Goal: Transaction & Acquisition: Purchase product/service

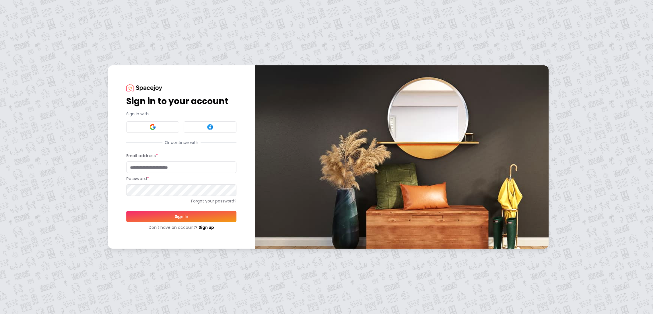
type input "**********"
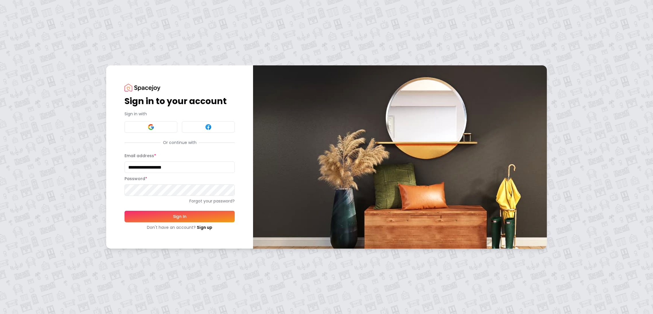
click at [190, 213] on button "Sign In" at bounding box center [180, 216] width 110 height 11
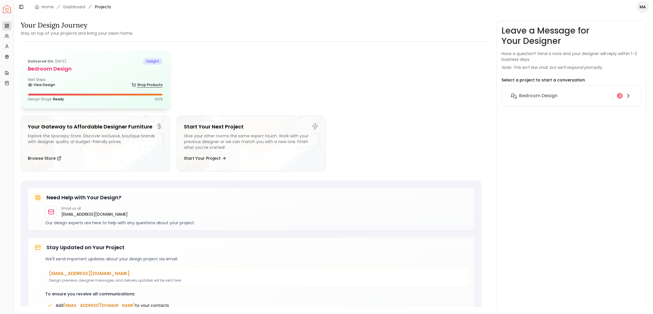
click at [138, 85] on link "Shop Products" at bounding box center [146, 85] width 31 height 8
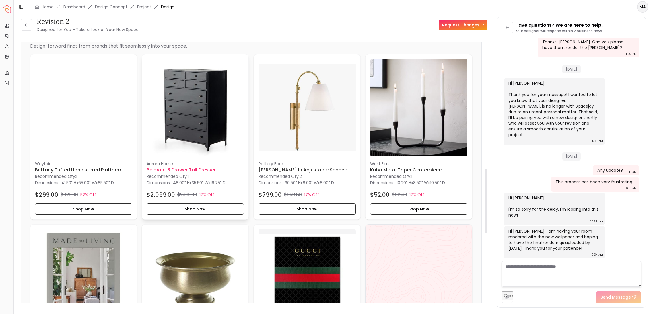
scroll to position [534, 0]
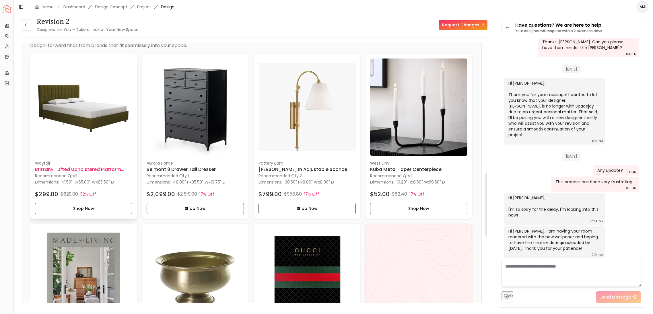
click at [90, 122] on img at bounding box center [83, 107] width 97 height 97
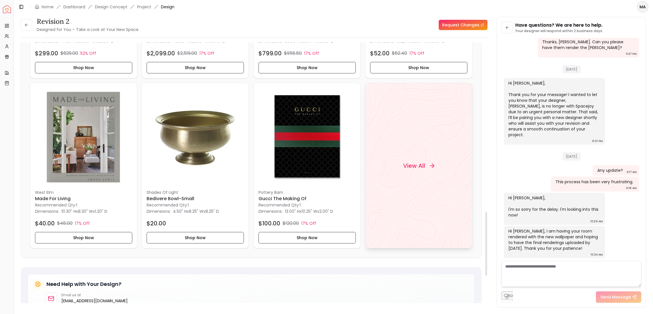
scroll to position [694, 0]
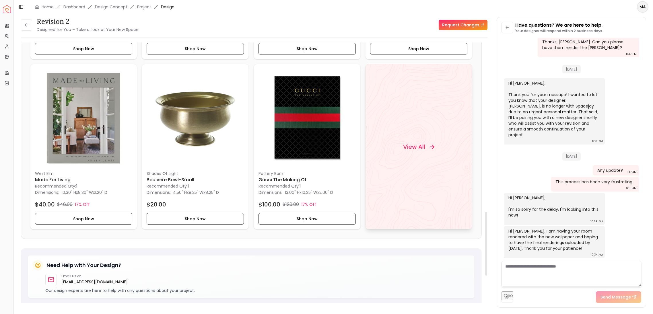
click at [420, 151] on div "View All" at bounding box center [418, 146] width 45 height 17
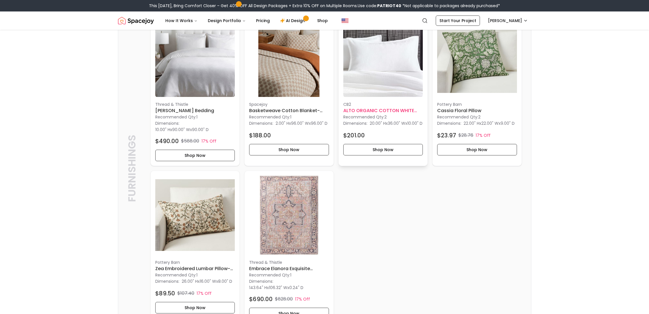
scroll to position [901, 0]
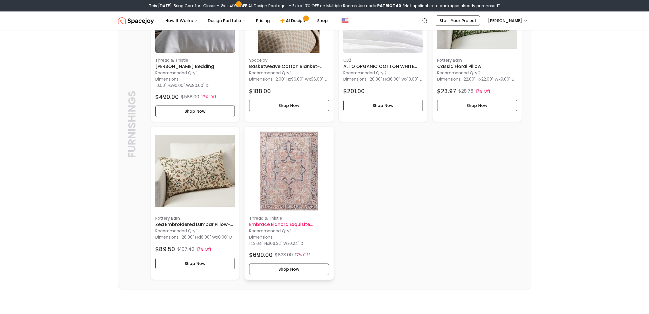
click at [300, 189] on img at bounding box center [289, 171] width 80 height 80
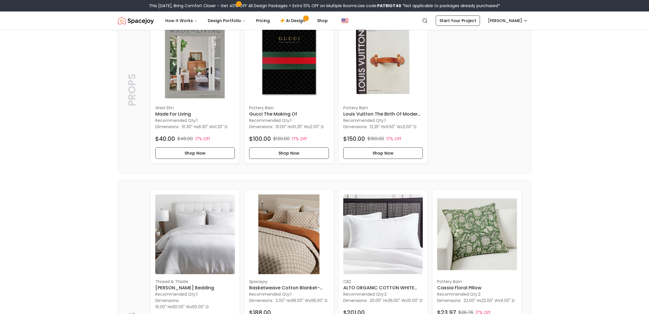
scroll to position [593, 0]
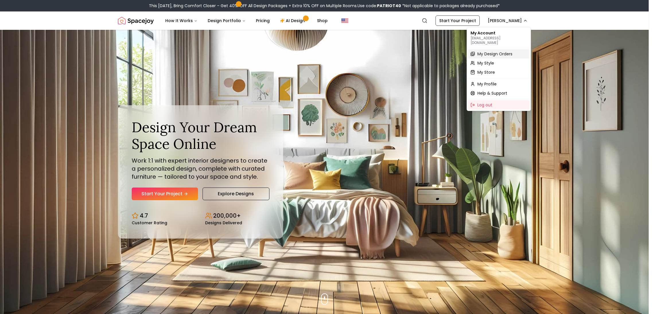
click at [489, 51] on span "My Design Orders" at bounding box center [495, 54] width 35 height 6
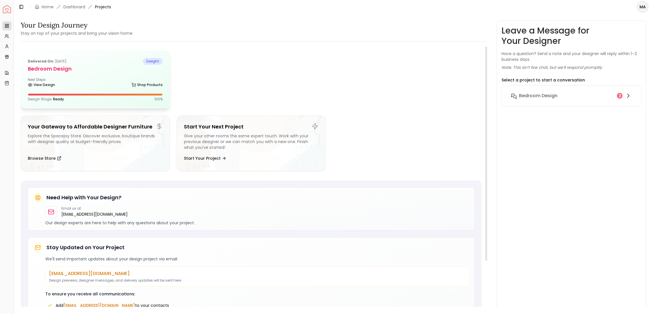
click at [129, 85] on div "View Design Shop Products" at bounding box center [95, 86] width 135 height 6
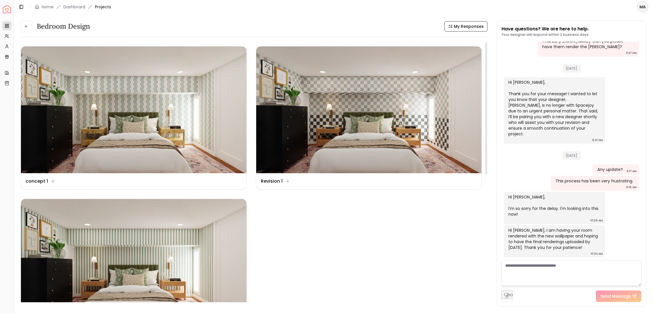
click at [172, 228] on img at bounding box center [134, 262] width 226 height 127
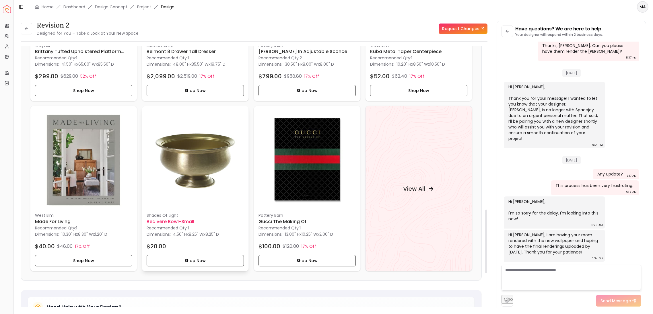
scroll to position [672, 0]
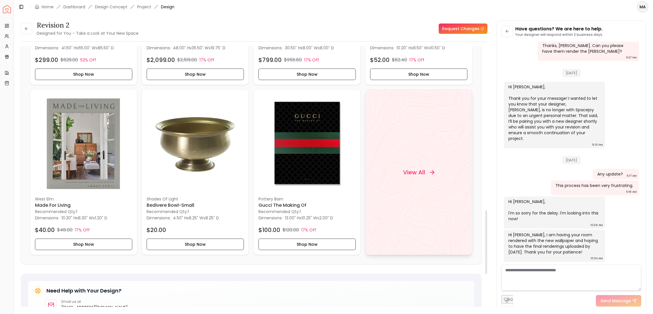
click at [422, 175] on h4 "View All" at bounding box center [414, 172] width 22 height 8
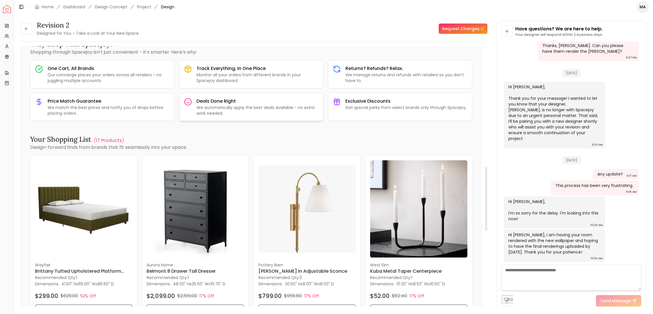
scroll to position [647, 0]
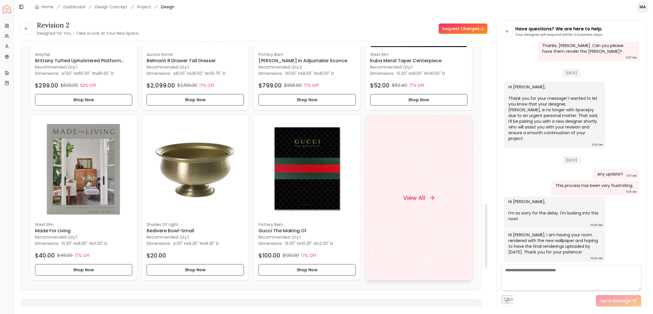
click at [408, 189] on div "View All" at bounding box center [418, 197] width 45 height 17
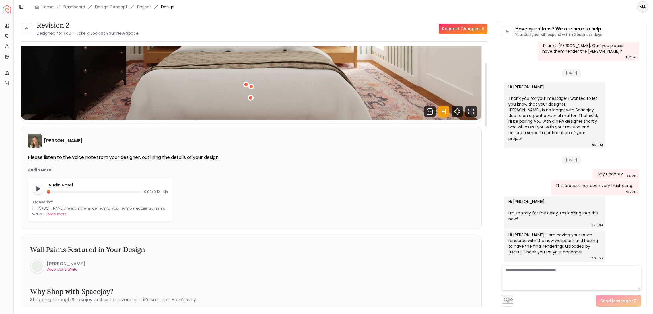
scroll to position [0, 0]
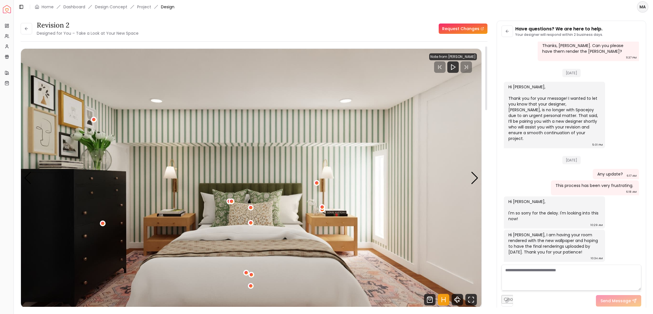
click at [338, 224] on img "1 / 4" at bounding box center [251, 178] width 461 height 259
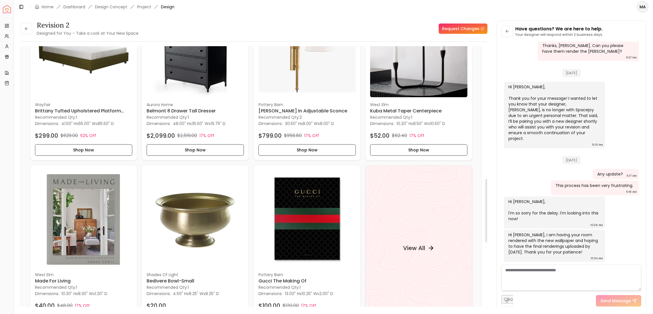
scroll to position [543, 0]
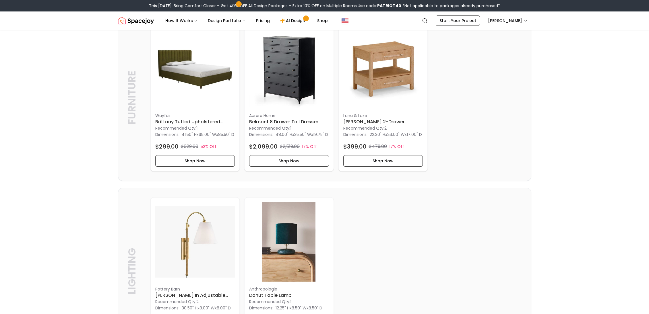
scroll to position [142, 0]
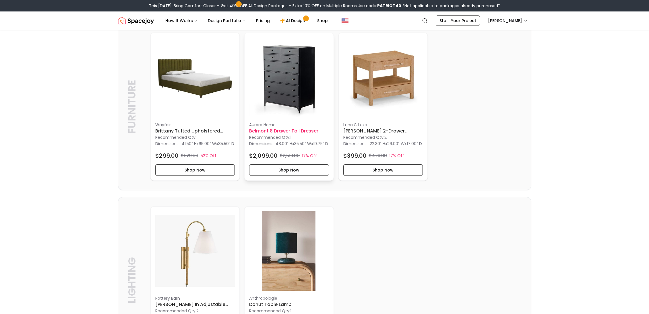
click at [288, 110] on img at bounding box center [289, 78] width 80 height 80
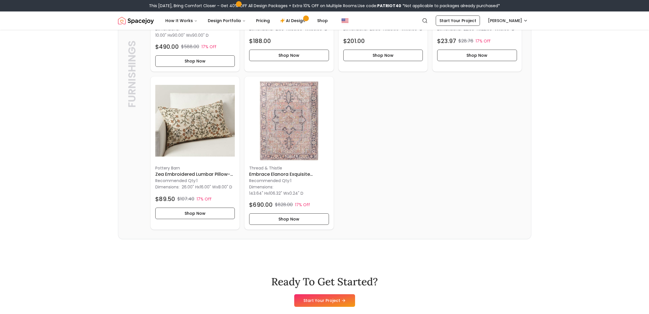
scroll to position [952, 0]
click at [295, 221] on button "Shop Now" at bounding box center [289, 218] width 80 height 11
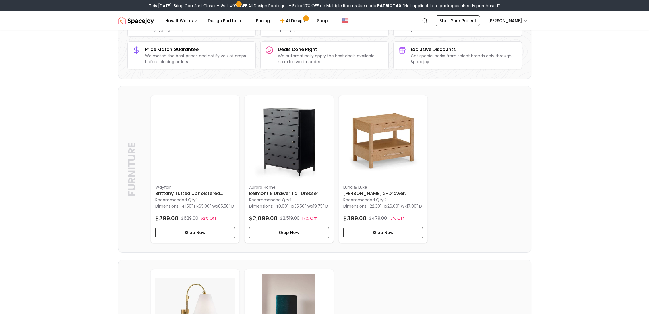
scroll to position [35, 0]
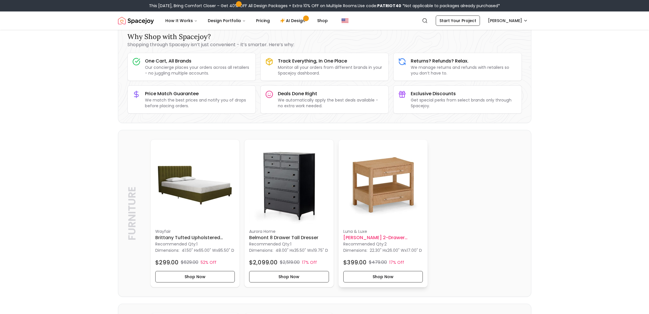
click at [396, 192] on img at bounding box center [383, 184] width 80 height 80
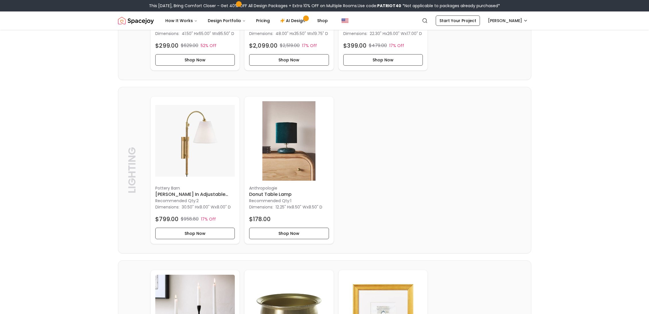
scroll to position [315, 0]
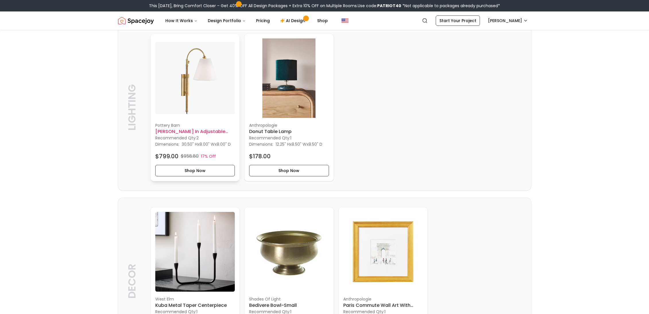
click at [185, 118] on img at bounding box center [195, 78] width 80 height 80
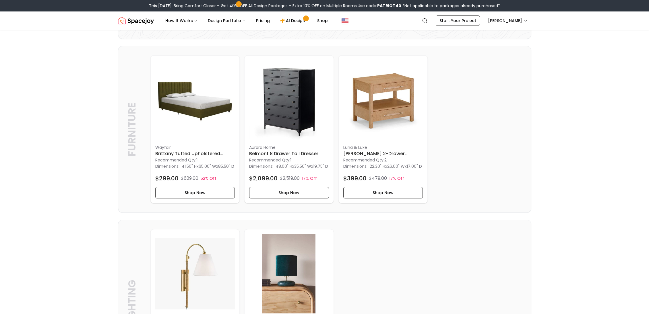
scroll to position [0, 0]
